Goal: Information Seeking & Learning: Learn about a topic

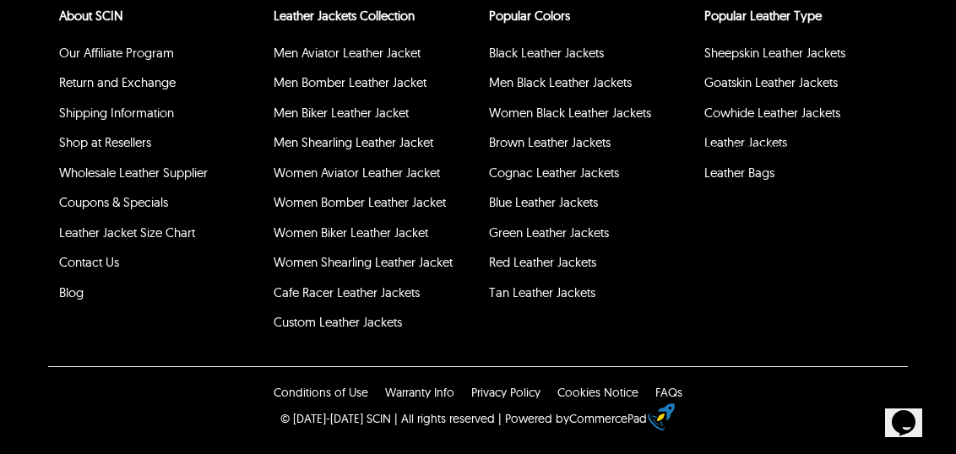
scroll to position [6713, 0]
click at [425, 270] on link "Women Shearling Leather Jacket" at bounding box center [363, 262] width 179 height 16
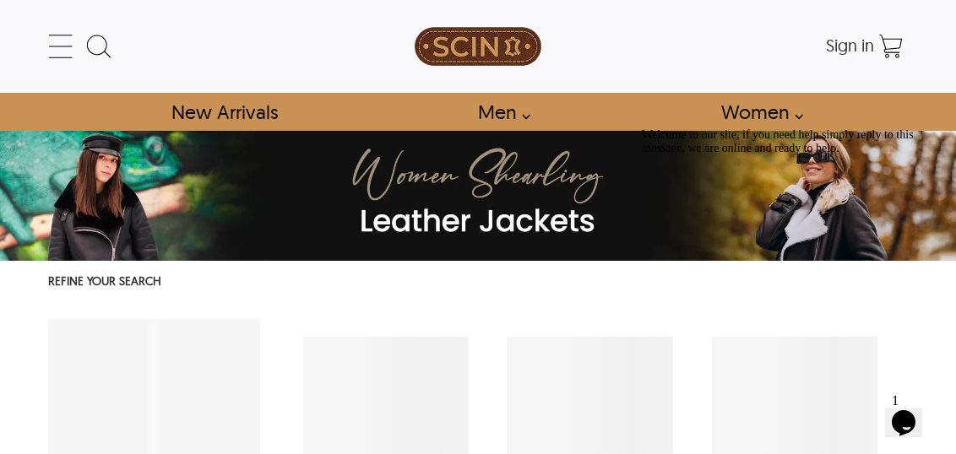
select select "********"
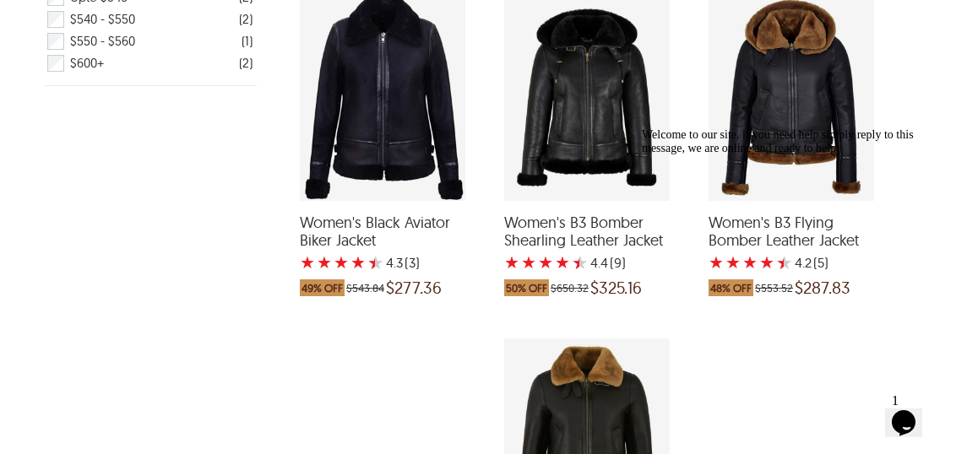
scroll to position [694, 3]
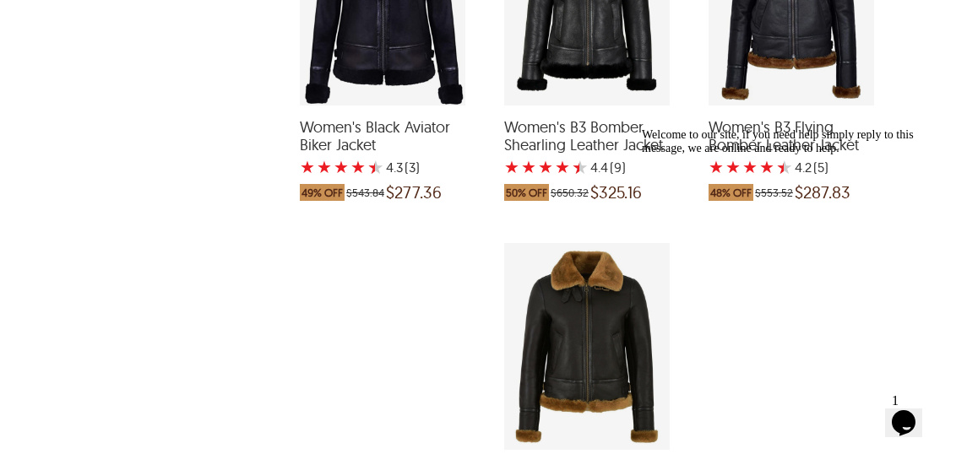
click at [798, 106] on div "Women's B3 Flying Bomber Leather Jacket with a 4.2 Star Rating 5 Product Review…" at bounding box center [790, 2] width 165 height 207
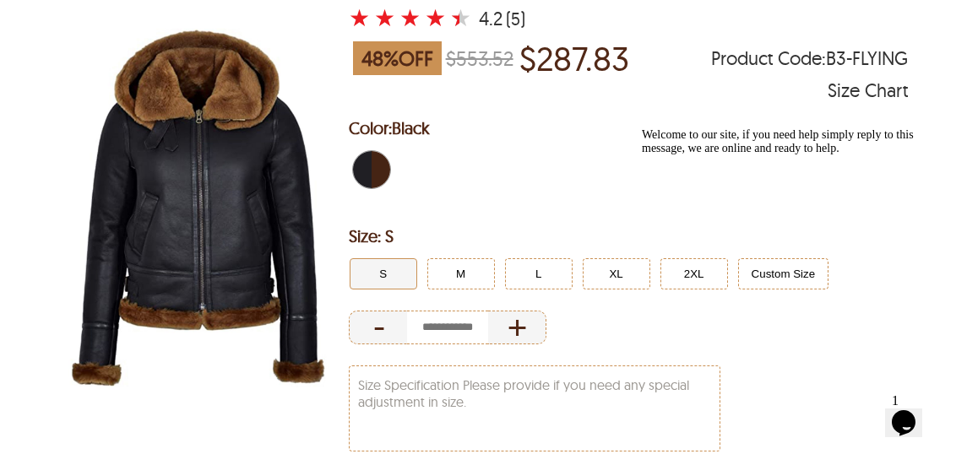
scroll to position [226, 0]
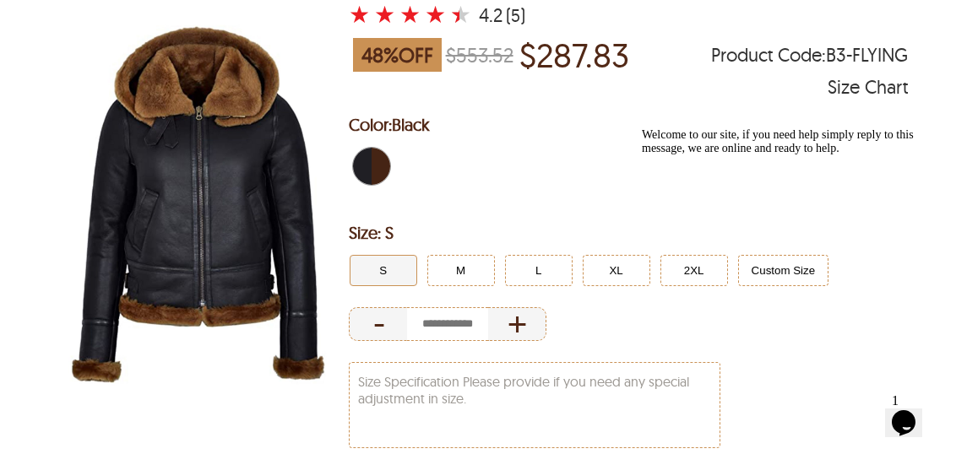
select select "********"
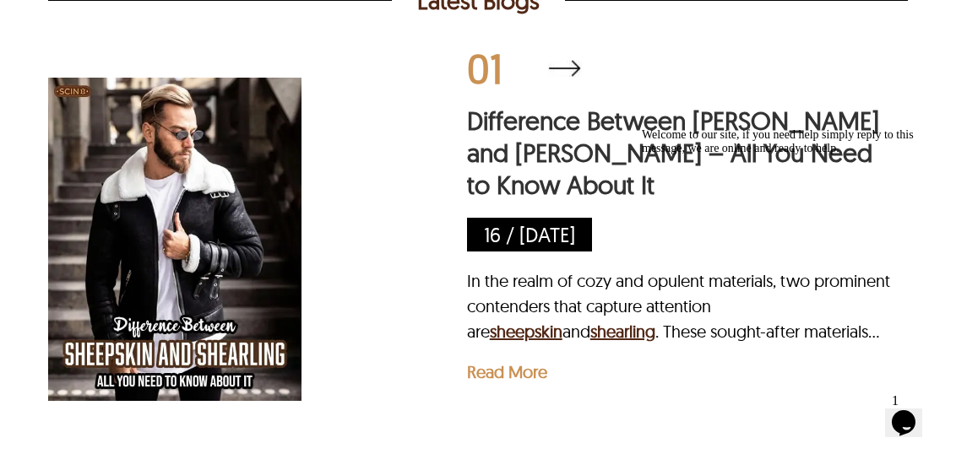
scroll to position [2682, 0]
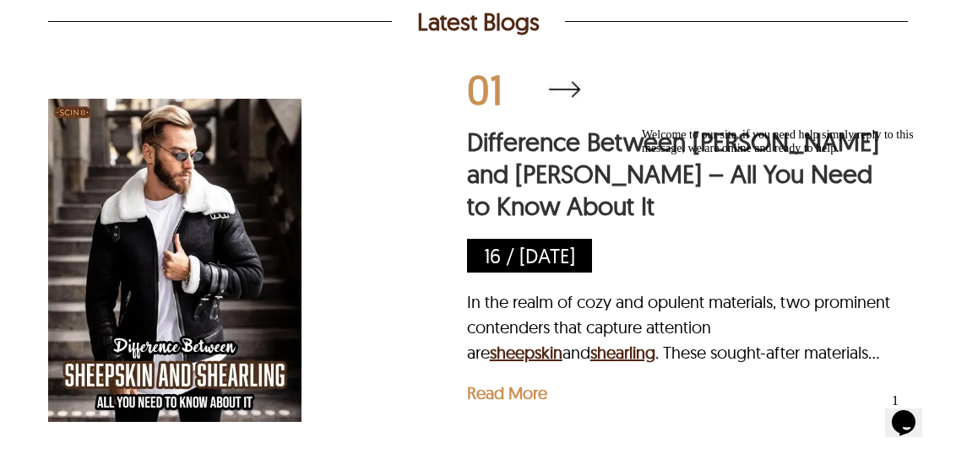
click at [531, 397] on p "Read More" at bounding box center [507, 392] width 80 height 21
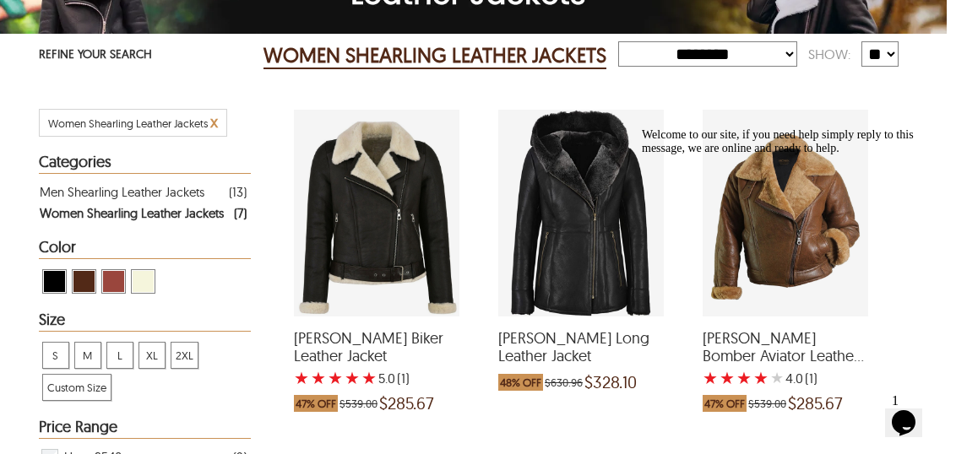
scroll to position [0, 9]
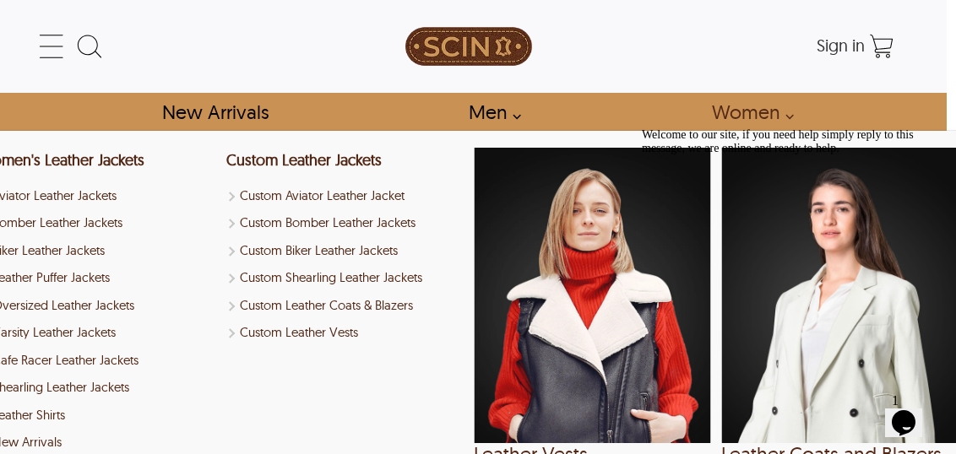
click at [760, 116] on link "Women" at bounding box center [747, 112] width 111 height 38
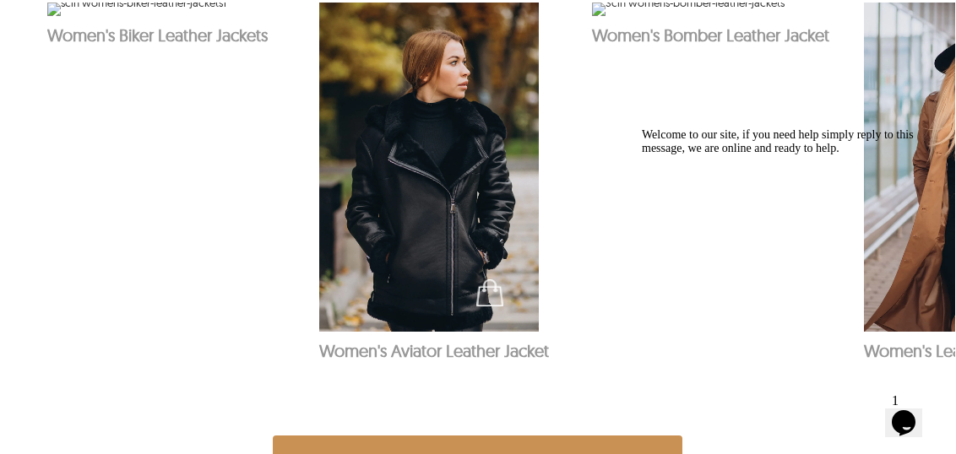
scroll to position [974, 28]
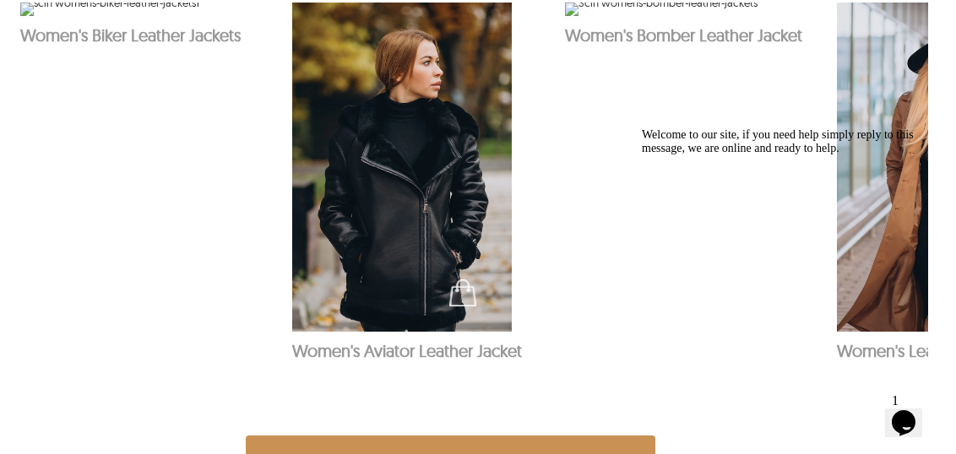
click at [642, 128] on icon "Chat attention grabber" at bounding box center [642, 128] width 0 height 0
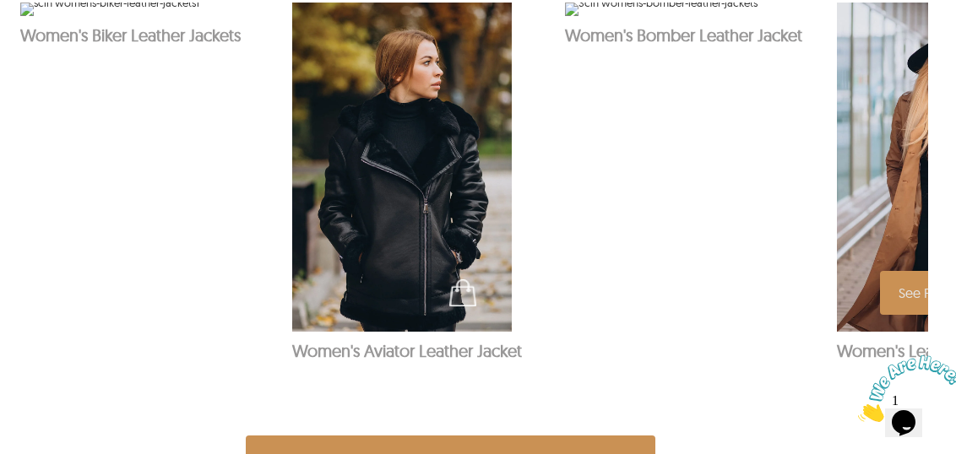
click at [892, 241] on img at bounding box center [947, 167] width 220 height 329
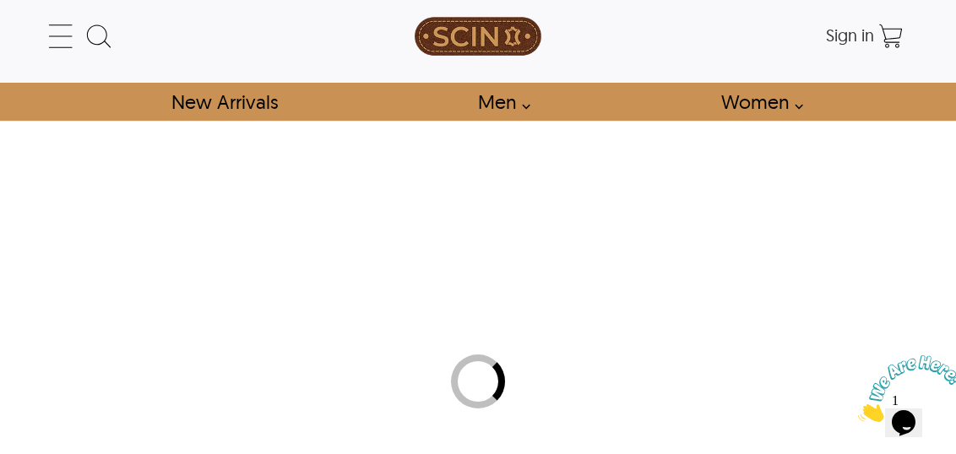
scroll to position [1, 0]
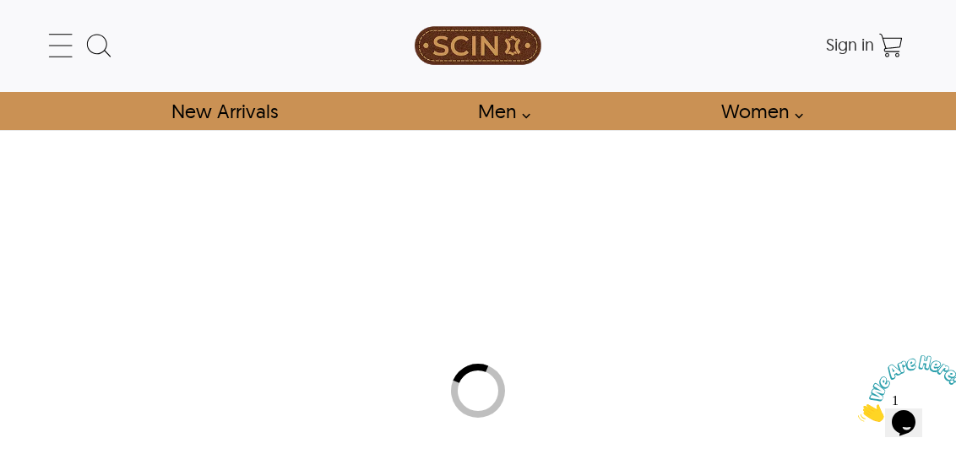
select select "********"
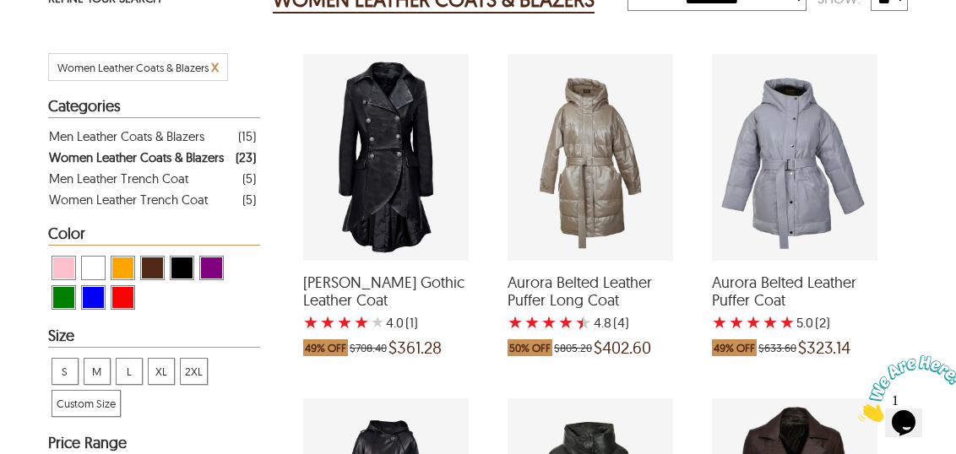
scroll to position [167, 0]
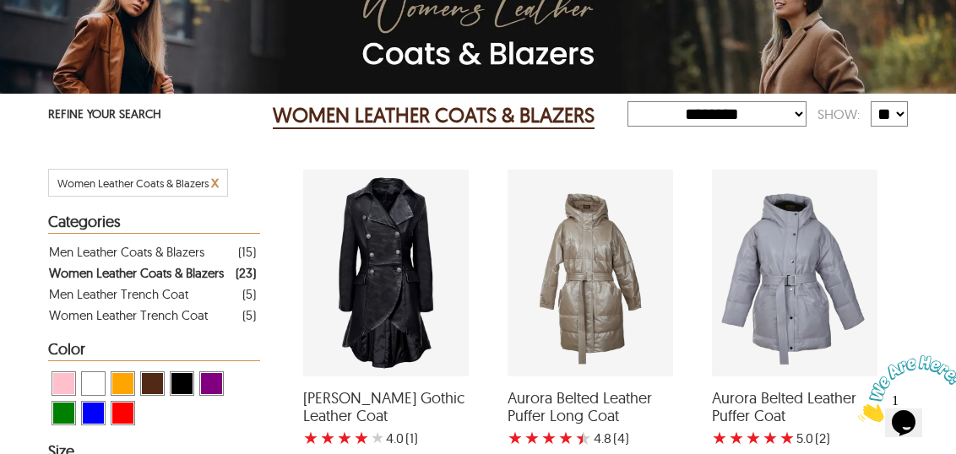
click at [393, 273] on div "Agnes Long Gothic Leather Coat with a 4 Star Rating 1 Product Review which was …" at bounding box center [385, 273] width 165 height 207
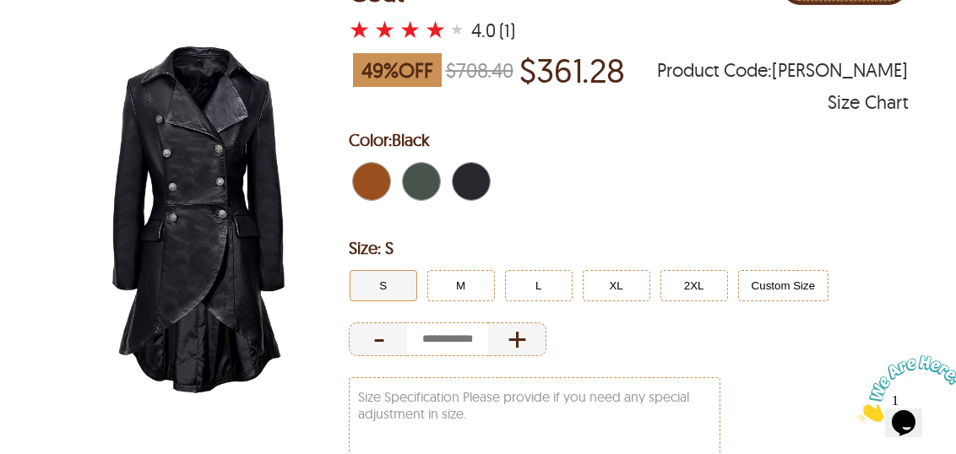
scroll to position [212, 0]
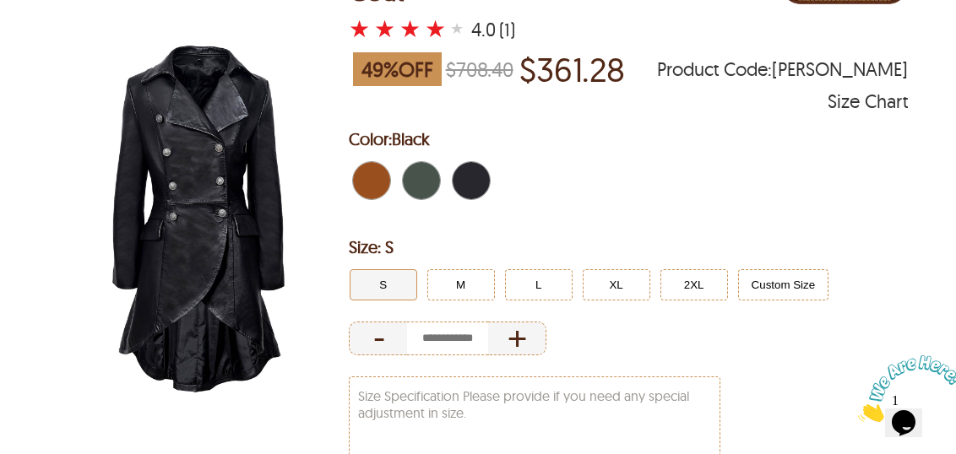
click at [376, 171] on span "Tan Brown" at bounding box center [376, 180] width 11 height 37
click at [377, 162] on span "Tan Brown" at bounding box center [376, 180] width 11 height 37
click at [416, 165] on span "Green" at bounding box center [412, 180] width 19 height 37
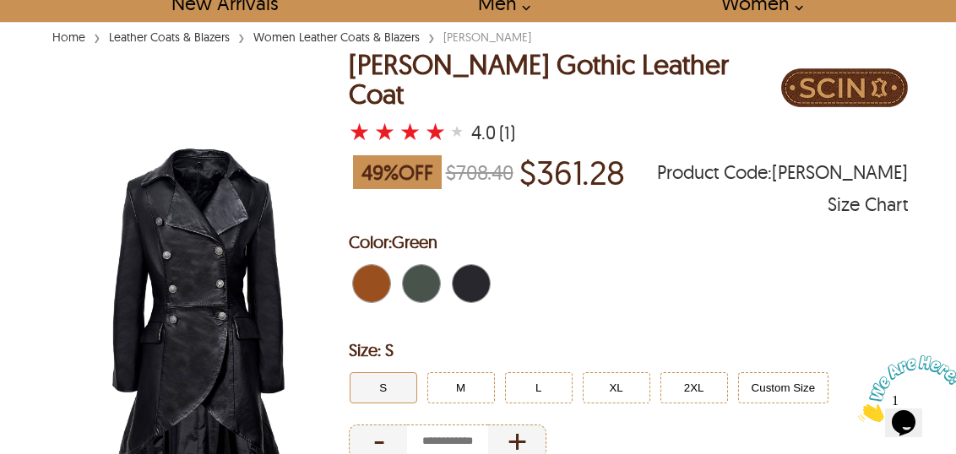
scroll to position [100, 0]
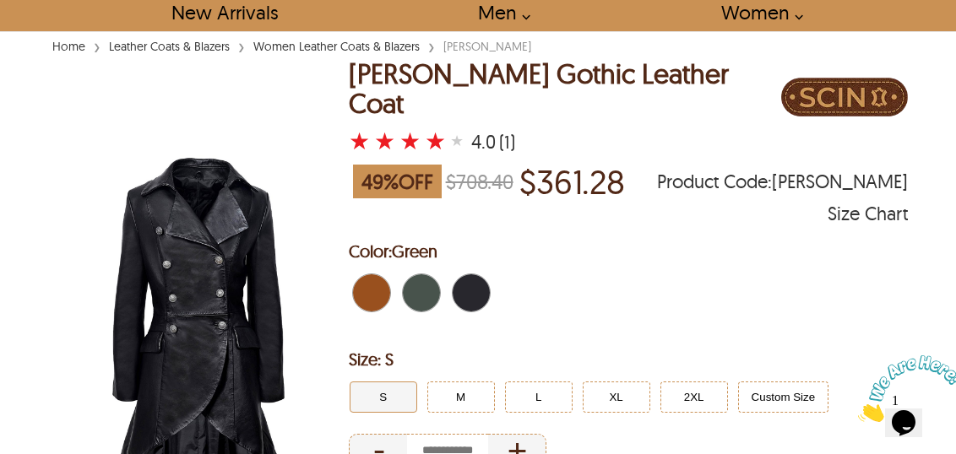
click at [477, 274] on span "Black" at bounding box center [476, 292] width 11 height 37
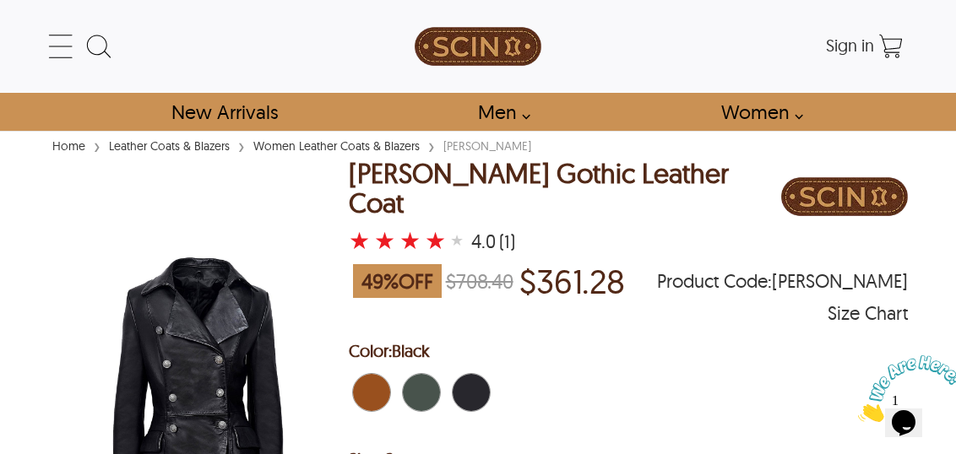
click at [482, 42] on img at bounding box center [478, 46] width 127 height 76
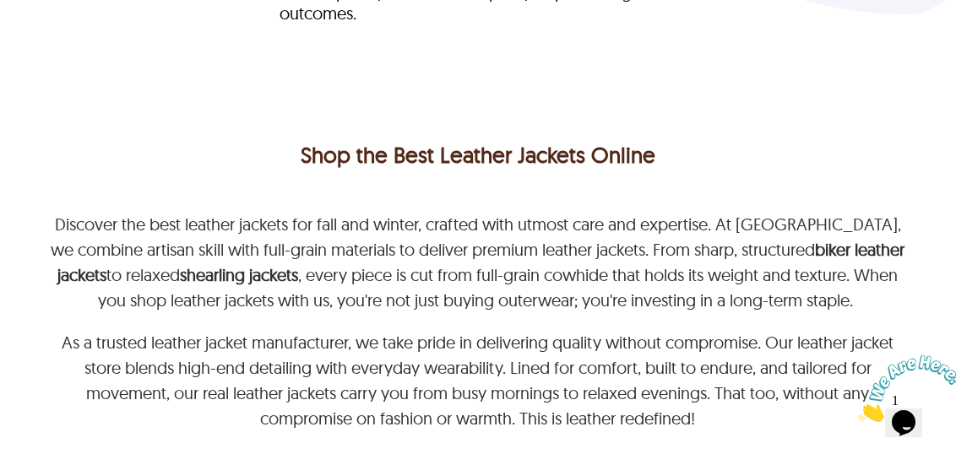
scroll to position [9068, 0]
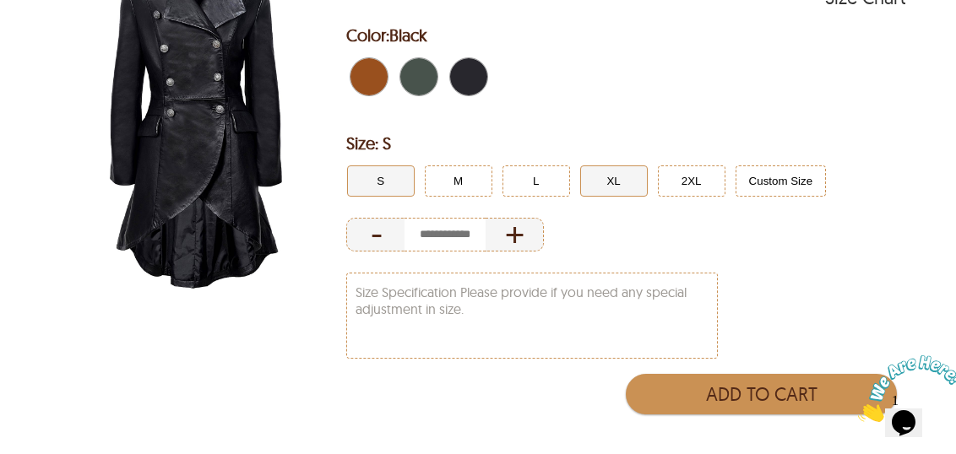
scroll to position [282, 3]
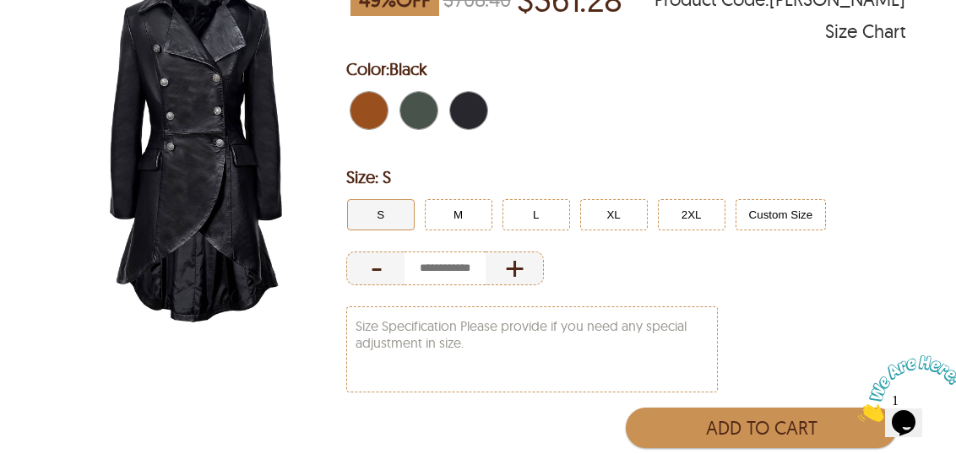
scroll to position [214, 1]
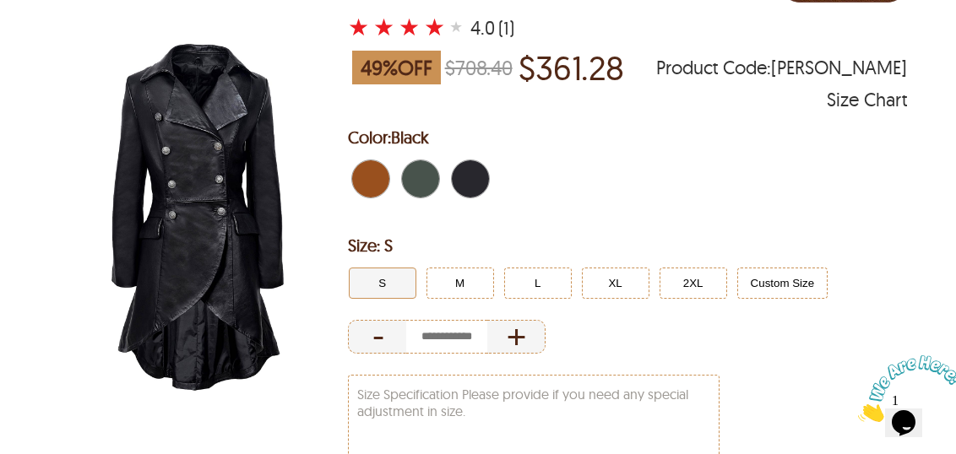
select select "********"
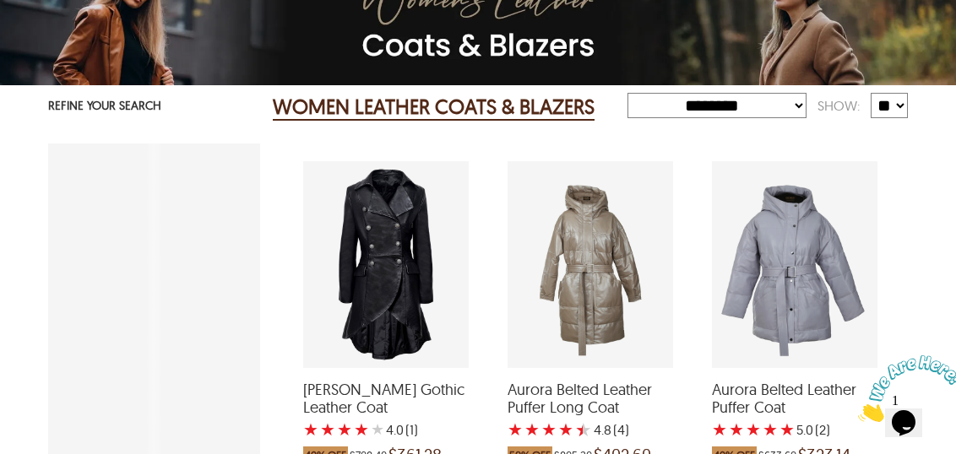
scroll to position [167, 0]
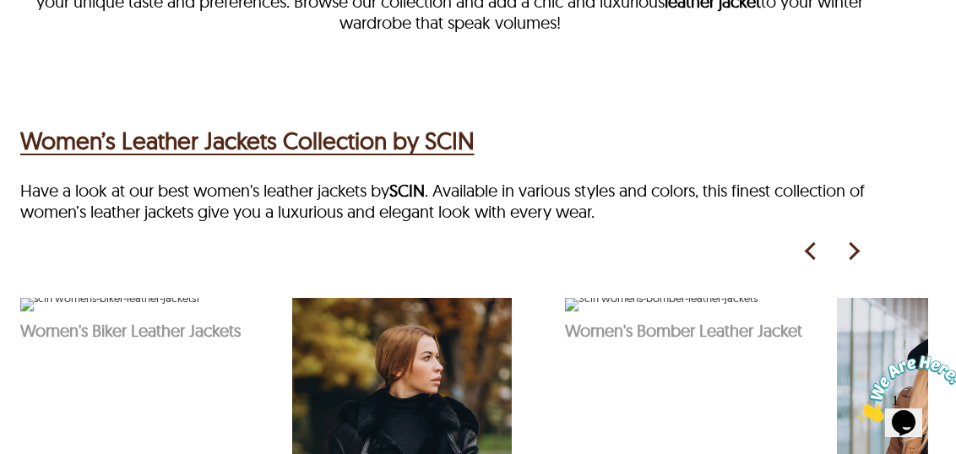
select select "********"
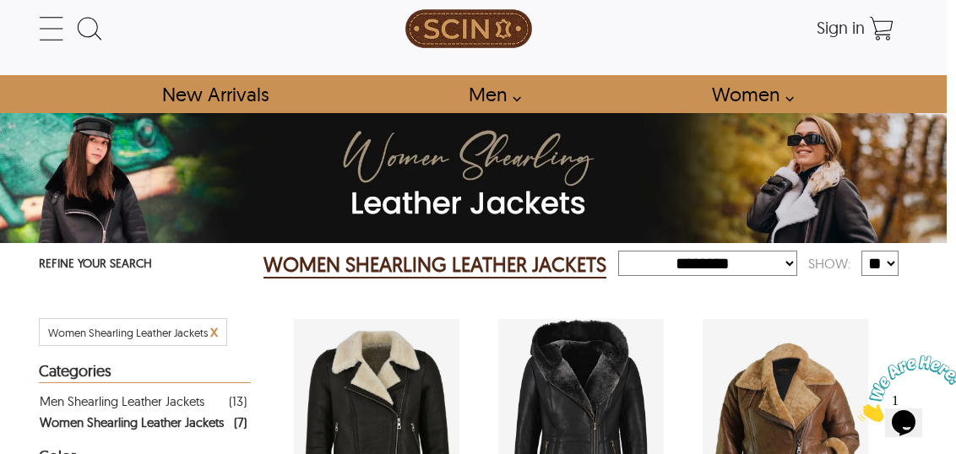
scroll to position [0, 9]
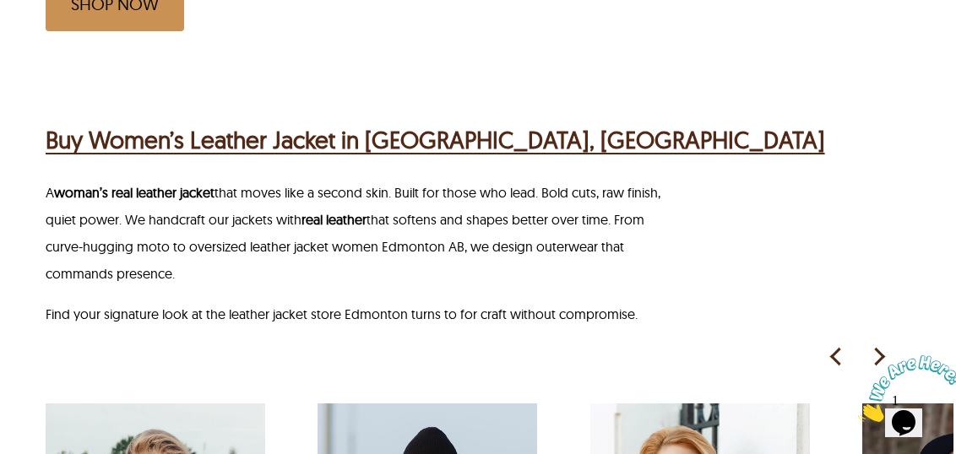
scroll to position [955, 3]
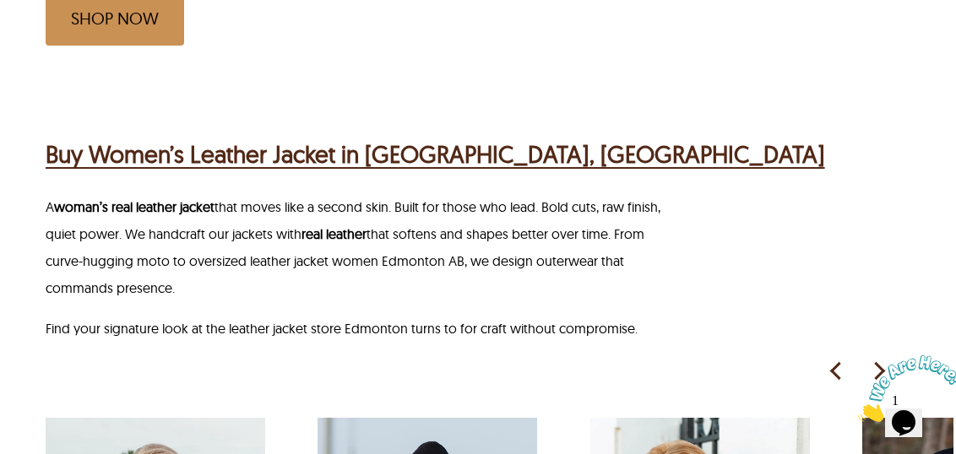
click at [349, 137] on h2 "Buy Women’s Leather Jacket in [GEOGRAPHIC_DATA], [GEOGRAPHIC_DATA]" at bounding box center [435, 154] width 779 height 35
click at [413, 137] on h2 "Buy Women’s Leather Jacket in [GEOGRAPHIC_DATA], [GEOGRAPHIC_DATA]" at bounding box center [435, 154] width 779 height 35
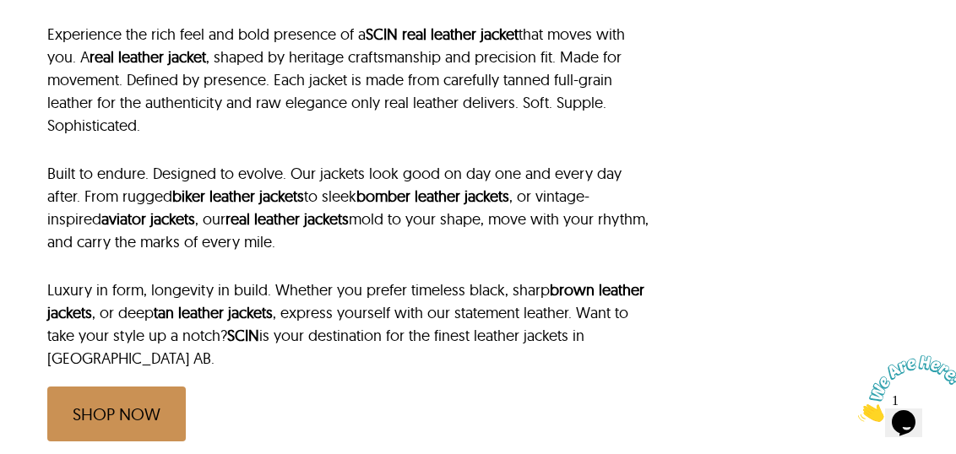
scroll to position [569, 0]
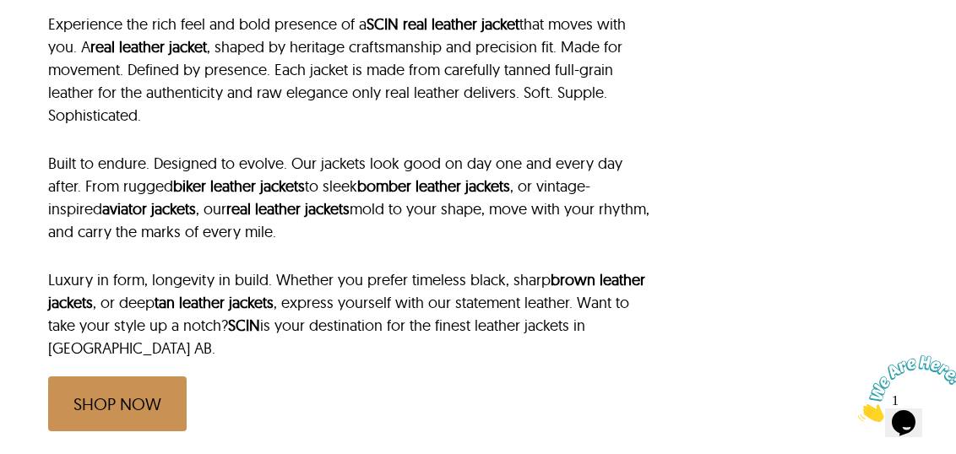
click at [149, 377] on link "SHOP NOW" at bounding box center [117, 404] width 138 height 55
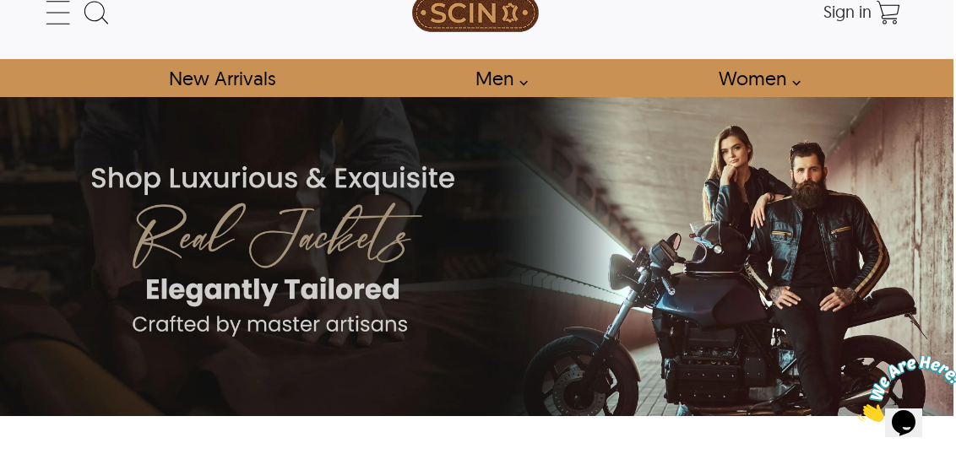
scroll to position [0, 3]
